Goal: Task Accomplishment & Management: Manage account settings

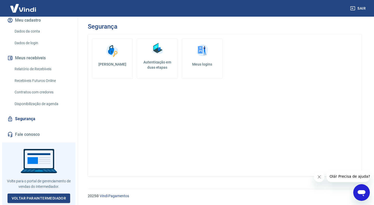
scroll to position [72, 0]
click at [45, 199] on link "Voltar para Intermediador" at bounding box center [39, 198] width 63 height 10
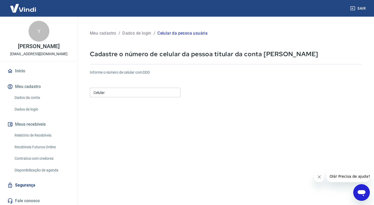
click at [153, 91] on input "Celular" at bounding box center [135, 93] width 91 height 10
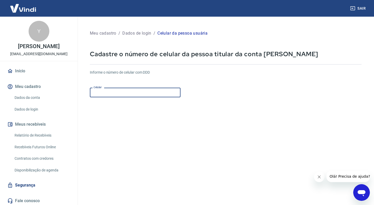
type input "[PHONE_NUMBER]"
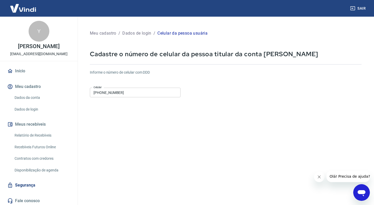
click at [148, 102] on form "Informe o número de celular com DDD Celular [PHONE_NUMBER] Celular Continuar Ca…" at bounding box center [226, 142] width 272 height 152
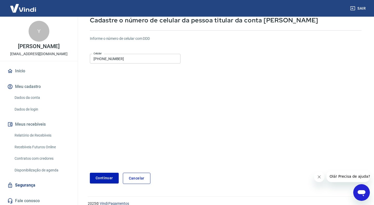
scroll to position [41, 0]
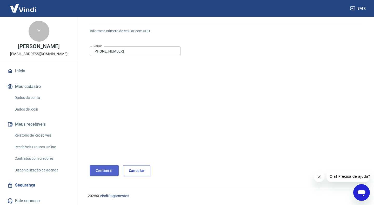
click at [104, 167] on button "Continuar" at bounding box center [104, 170] width 29 height 11
